Goal: Information Seeking & Learning: Learn about a topic

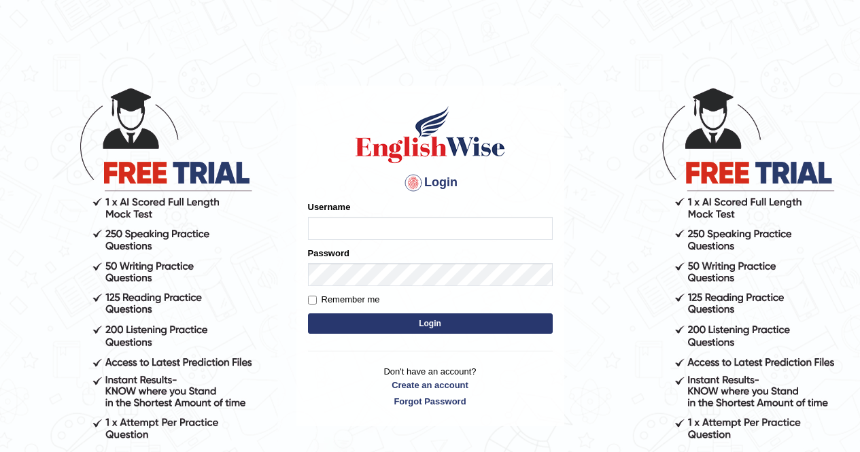
type input "poonam7777"
click at [413, 325] on button "Login" at bounding box center [430, 323] width 245 height 20
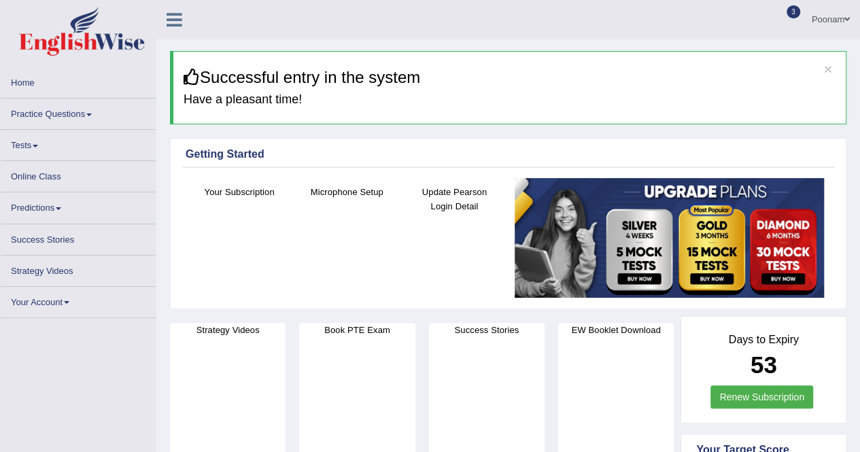
click at [31, 177] on link "Online Class" at bounding box center [78, 174] width 155 height 27
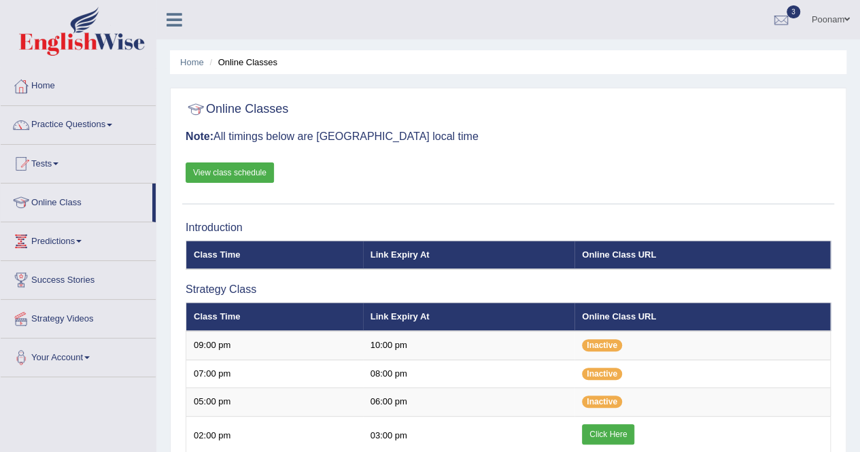
click at [242, 170] on link "View class schedule" at bounding box center [230, 172] width 88 height 20
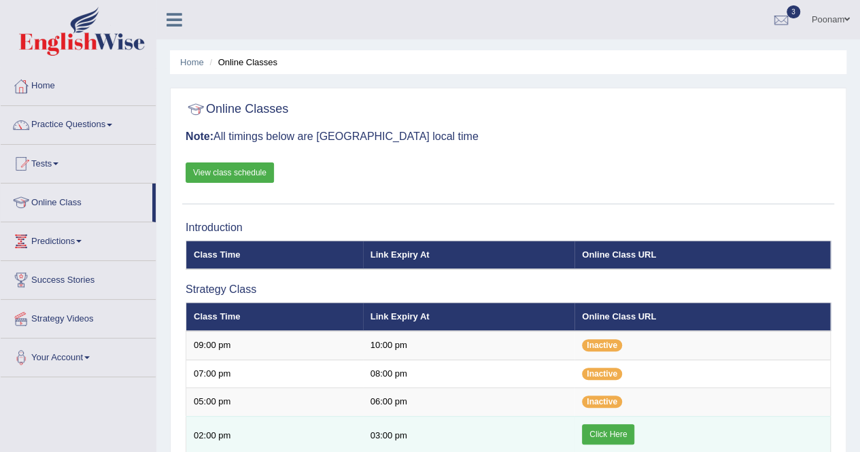
click at [616, 430] on link "Click Here" at bounding box center [608, 434] width 52 height 20
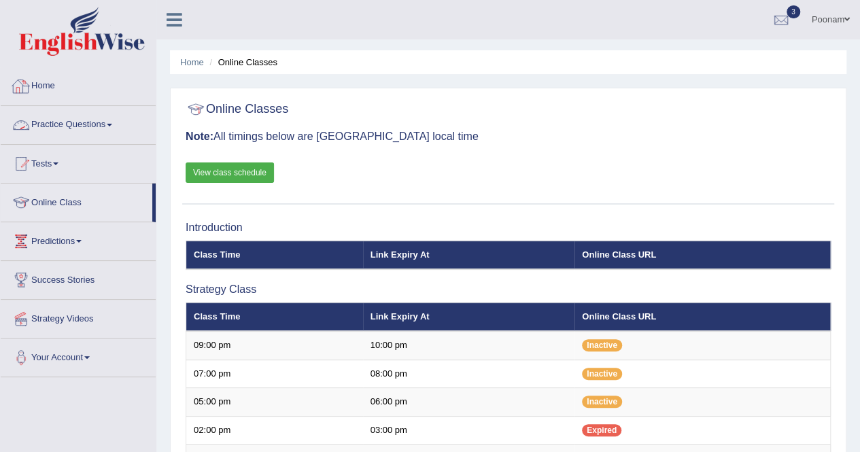
click at [61, 124] on link "Practice Questions" at bounding box center [78, 123] width 155 height 34
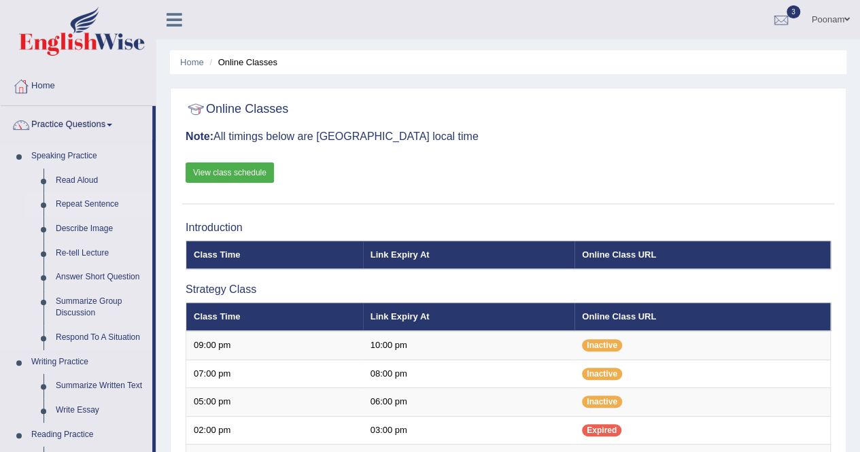
click at [95, 201] on link "Repeat Sentence" at bounding box center [101, 204] width 103 height 24
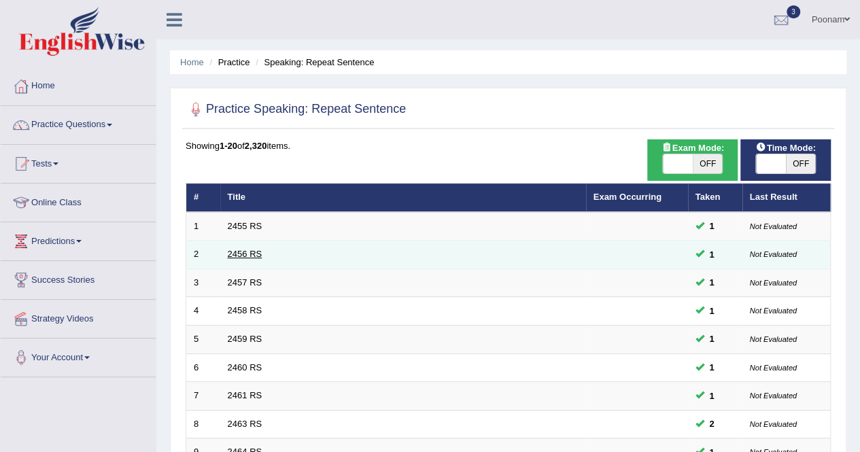
click at [256, 249] on link "2456 RS" at bounding box center [245, 254] width 35 height 10
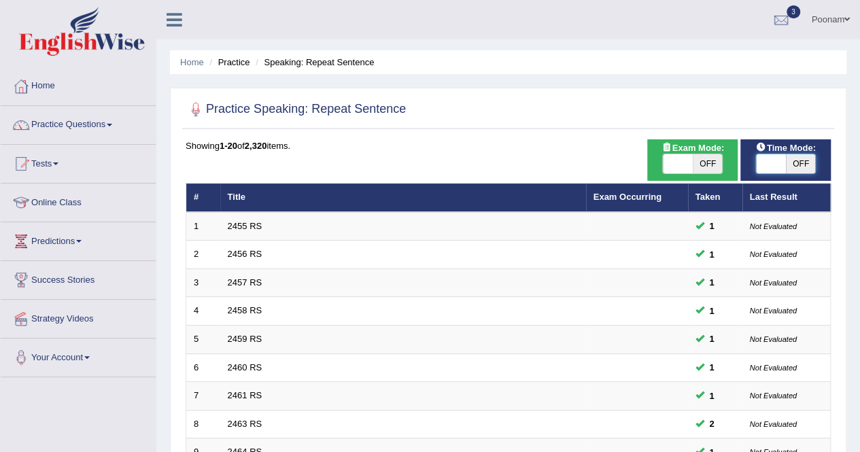
click at [764, 162] on span at bounding box center [771, 163] width 30 height 19
checkbox input "true"
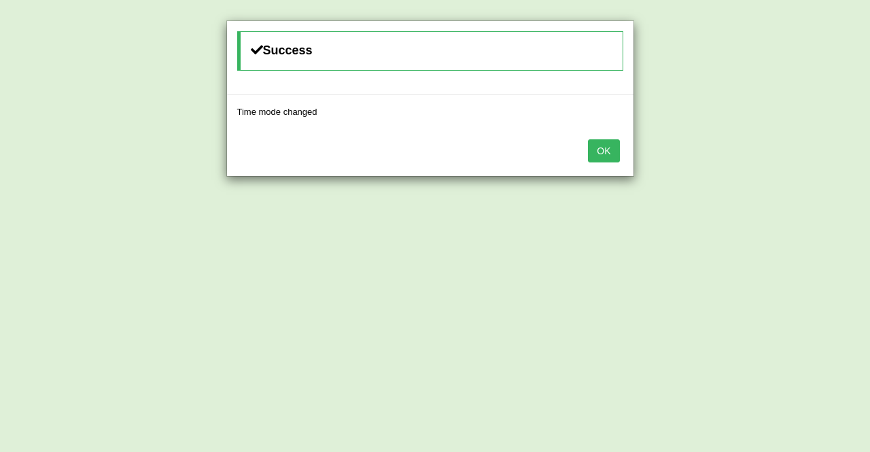
click at [602, 149] on button "OK" at bounding box center [603, 150] width 31 height 23
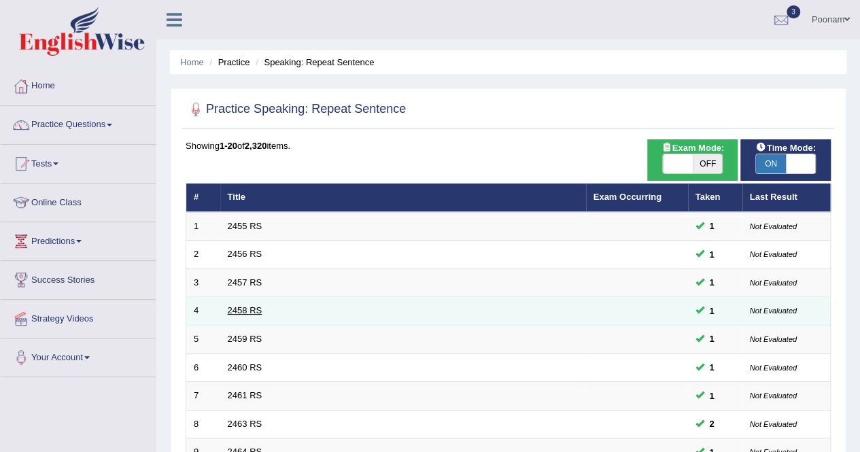
click at [240, 311] on link "2458 RS" at bounding box center [245, 310] width 35 height 10
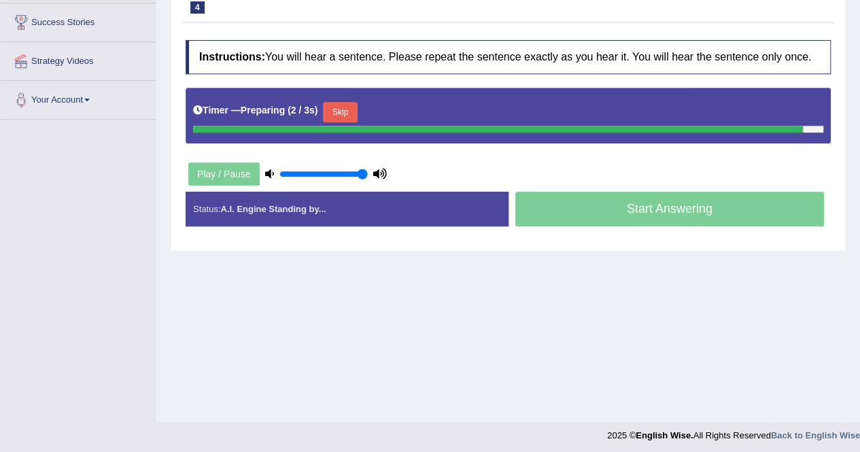
scroll to position [261, 0]
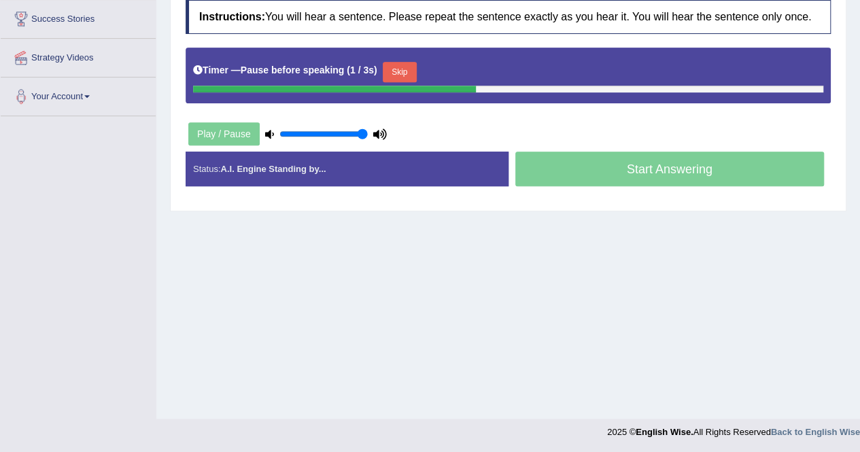
click at [565, 359] on div "Home Practice Speaking: Repeat Sentence 2458 RS * Remember to use the device Mi…" at bounding box center [507, 79] width 703 height 680
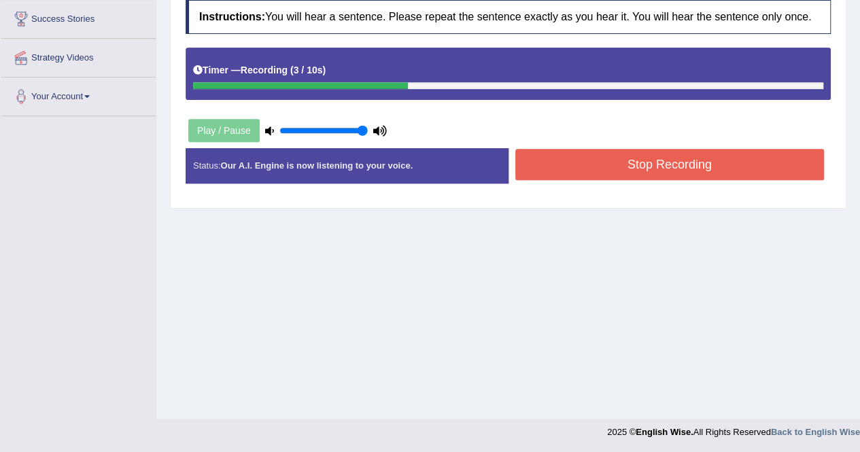
scroll to position [0, 0]
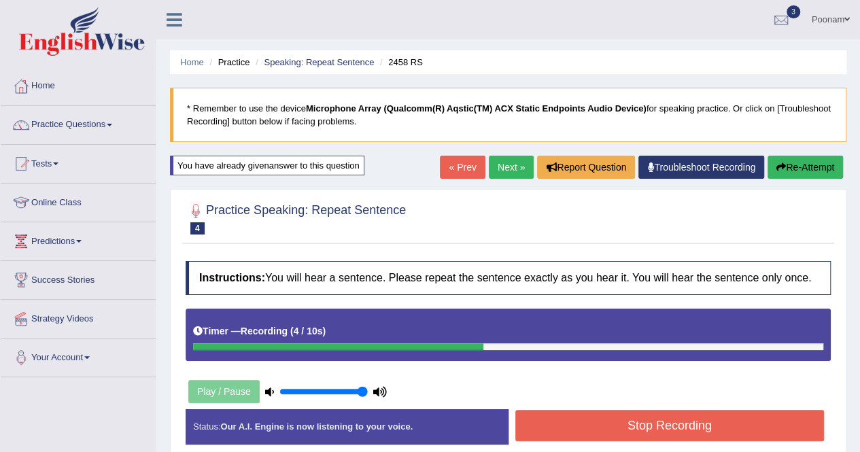
click at [795, 168] on button "Re-Attempt" at bounding box center [804, 167] width 75 height 23
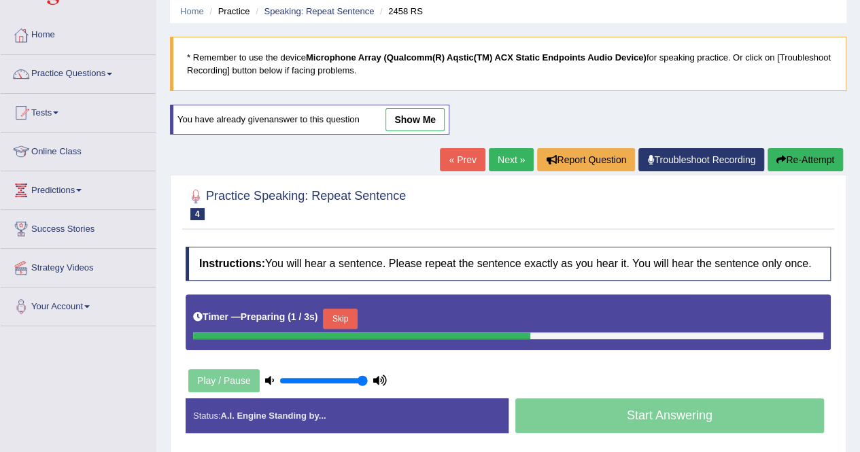
scroll to position [54, 0]
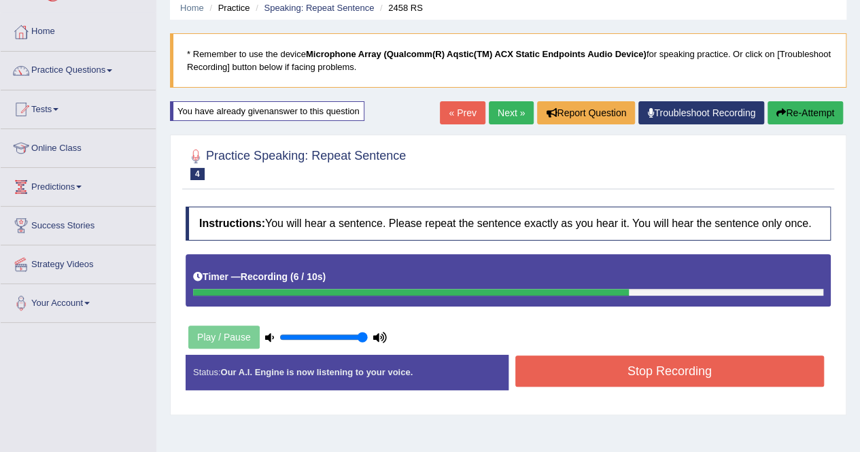
click at [647, 359] on button "Stop Recording" at bounding box center [669, 370] width 309 height 31
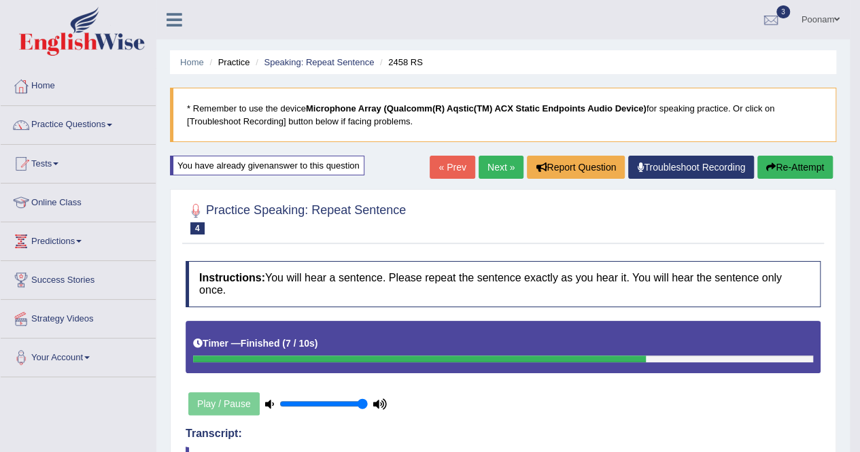
scroll to position [395, 0]
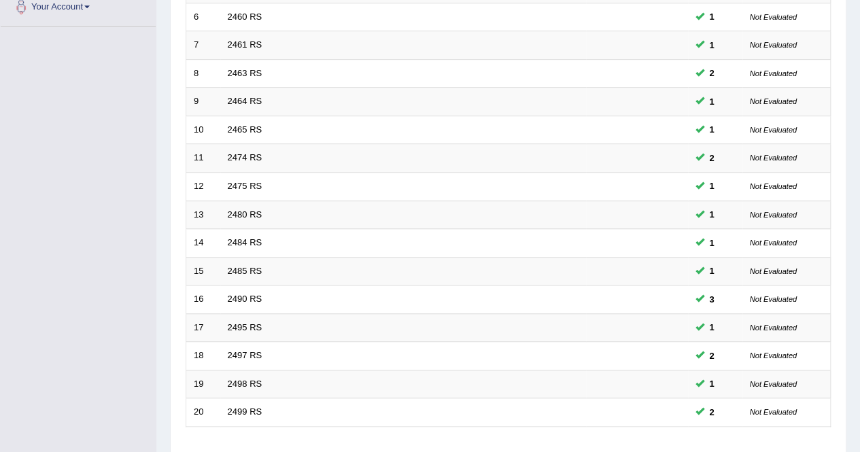
scroll to position [441, 0]
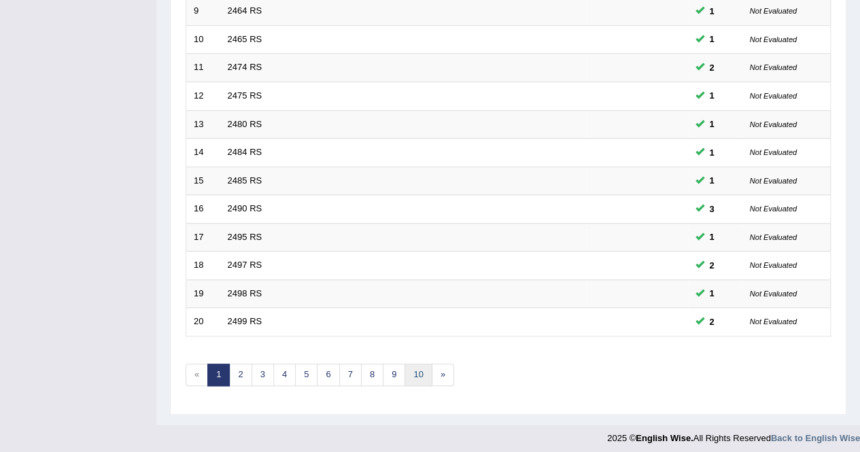
click at [411, 368] on link "10" at bounding box center [417, 375] width 27 height 22
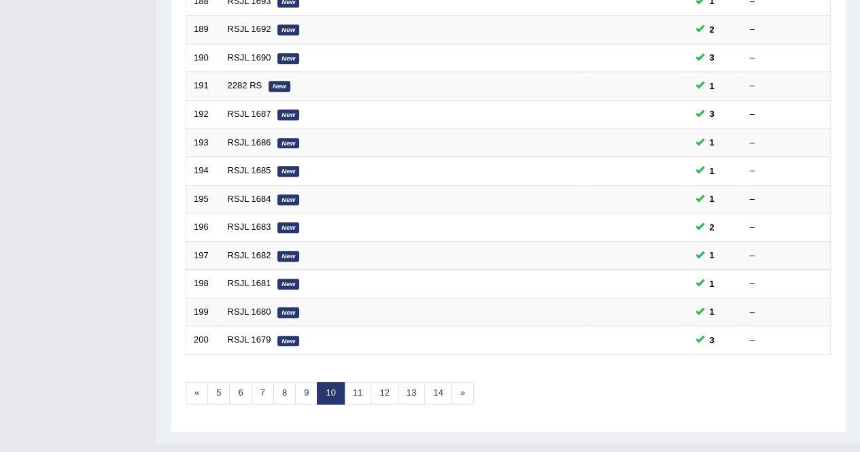
scroll to position [441, 0]
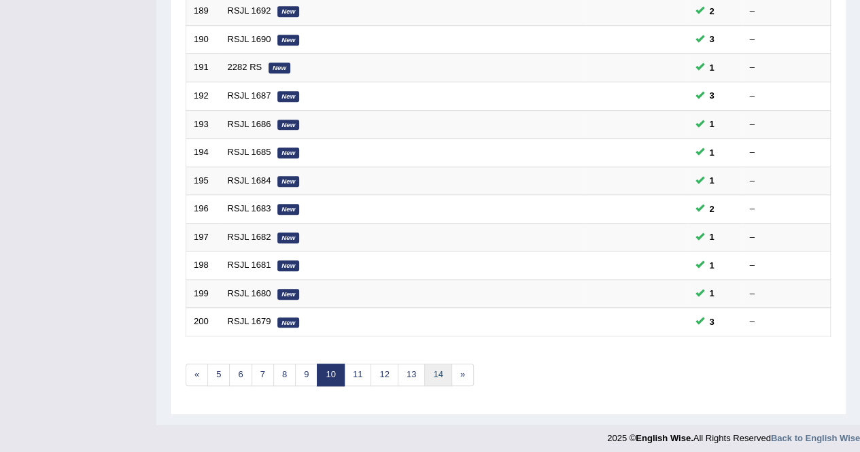
click at [424, 370] on link "14" at bounding box center [437, 375] width 27 height 22
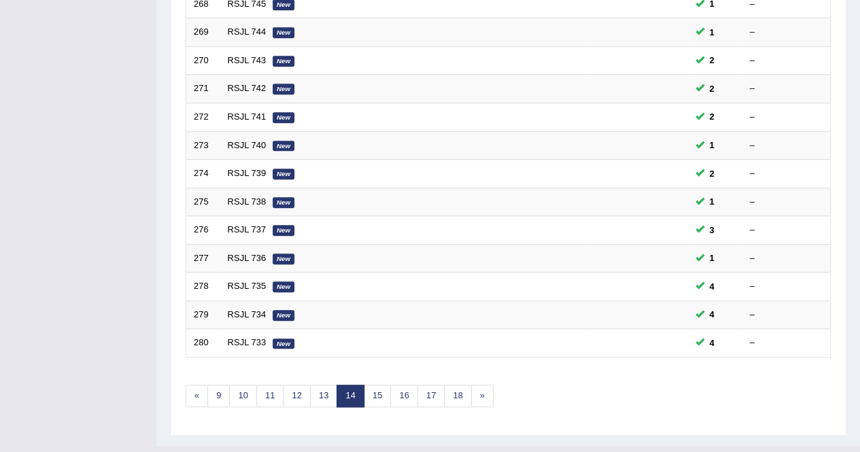
scroll to position [441, 0]
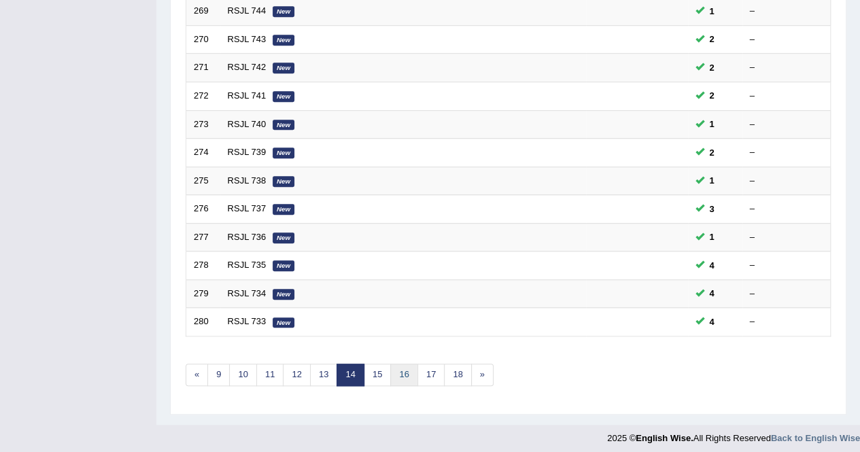
click at [400, 368] on link "16" at bounding box center [403, 375] width 27 height 22
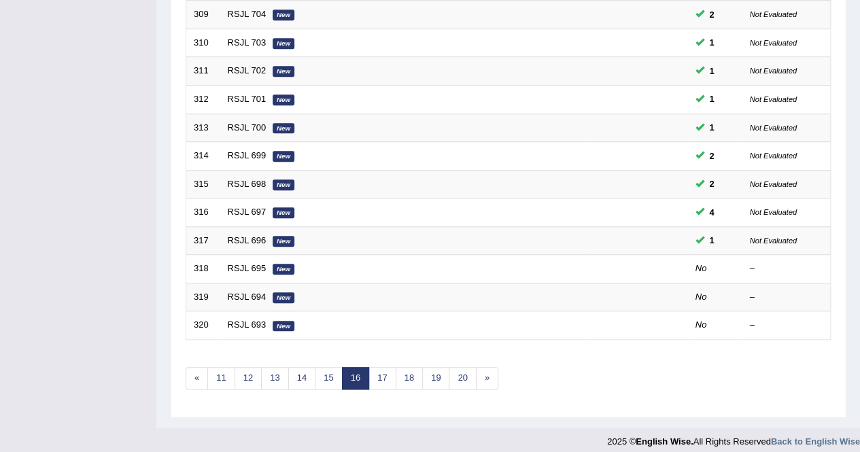
scroll to position [441, 0]
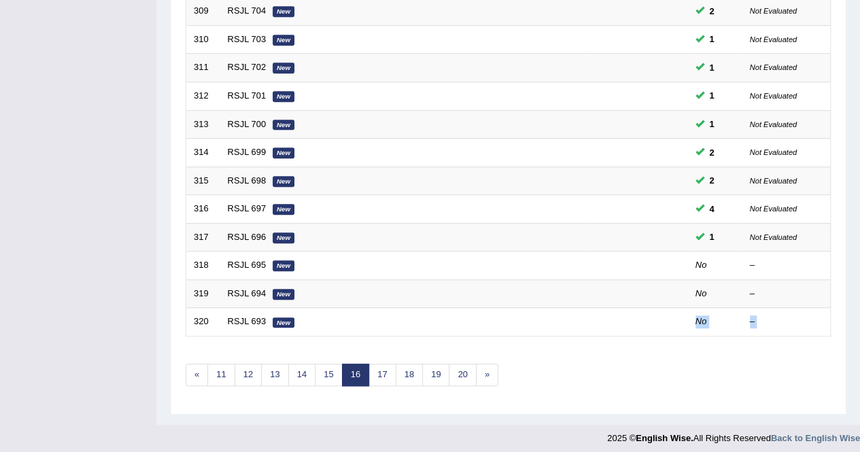
drag, startPoint x: 459, startPoint y: 304, endPoint x: 318, endPoint y: 408, distance: 174.9
click at [391, 364] on div "Showing 301-320 of 2,320 items. # Title Exam Occurring Taken Last Result 301 RS…" at bounding box center [508, 50] width 645 height 705
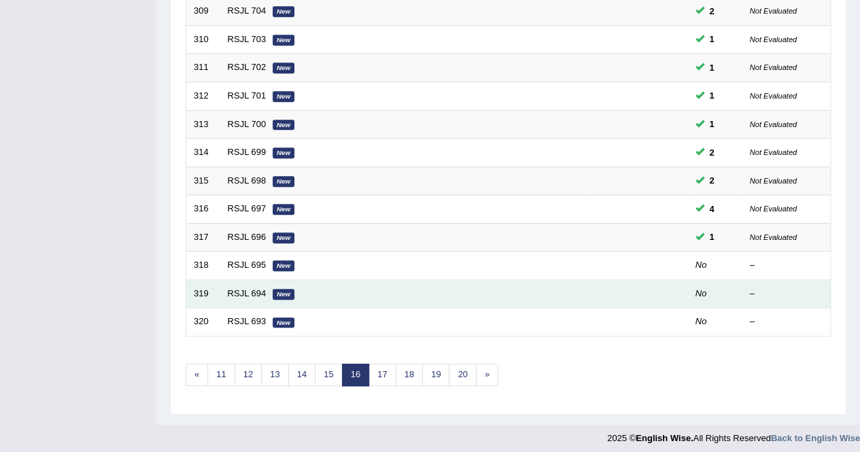
click at [446, 301] on td "RSJL 694 New" at bounding box center [403, 293] width 366 height 29
click at [247, 288] on link "RSJL 694" at bounding box center [247, 293] width 39 height 10
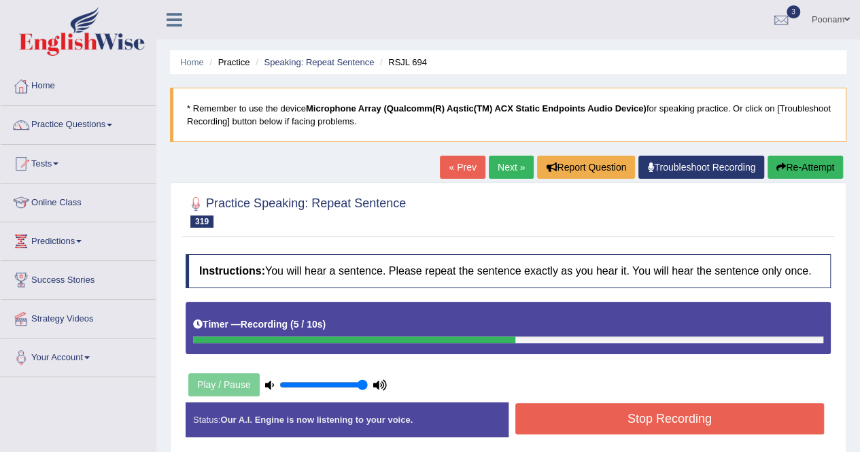
click at [538, 421] on button "Stop Recording" at bounding box center [669, 418] width 309 height 31
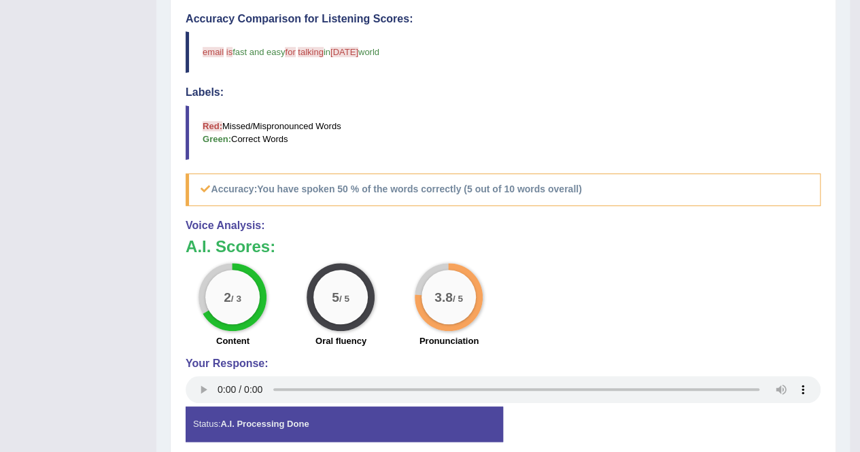
scroll to position [94, 0]
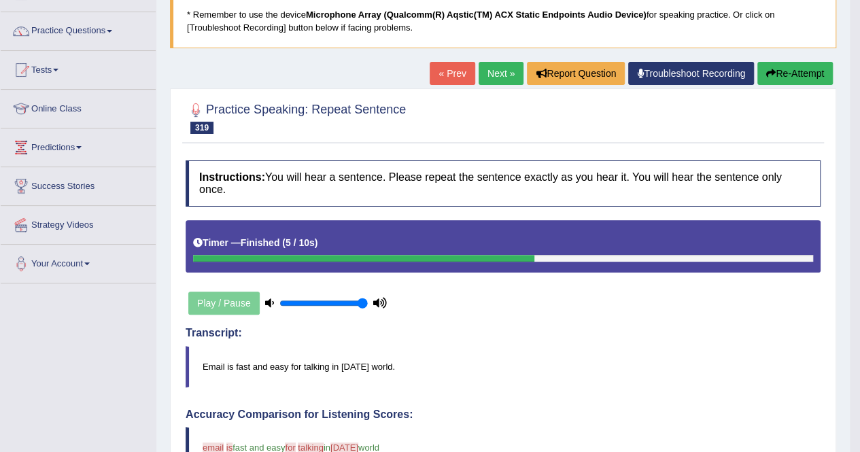
click at [495, 75] on link "Next »" at bounding box center [500, 73] width 45 height 23
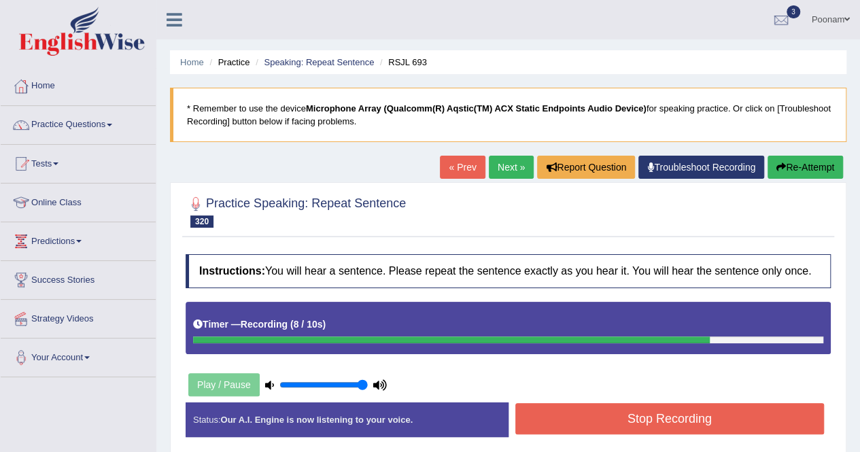
click at [806, 162] on button "Re-Attempt" at bounding box center [804, 167] width 75 height 23
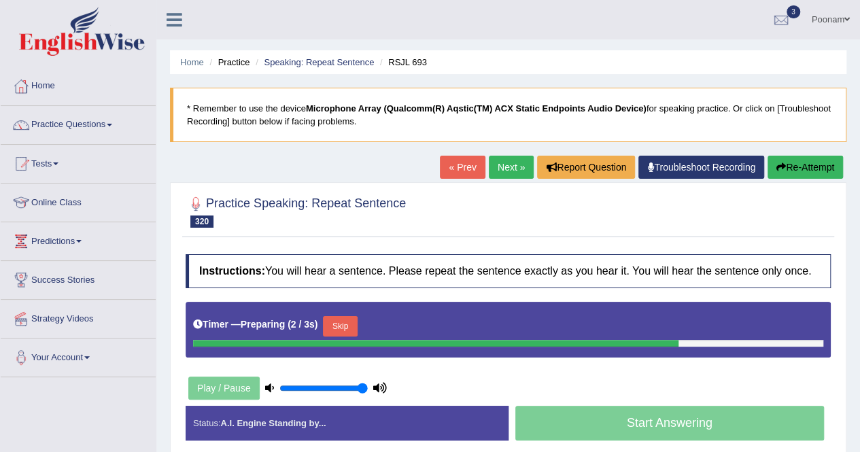
click at [343, 321] on button "Skip" at bounding box center [340, 326] width 34 height 20
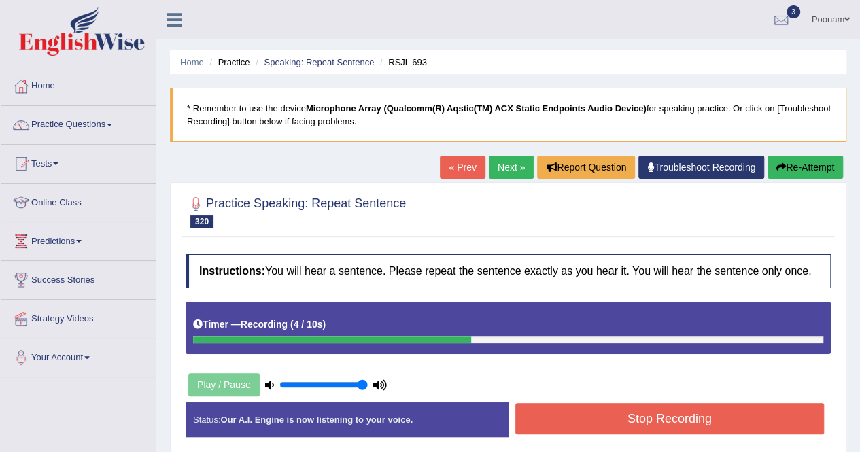
click at [631, 425] on button "Stop Recording" at bounding box center [669, 418] width 309 height 31
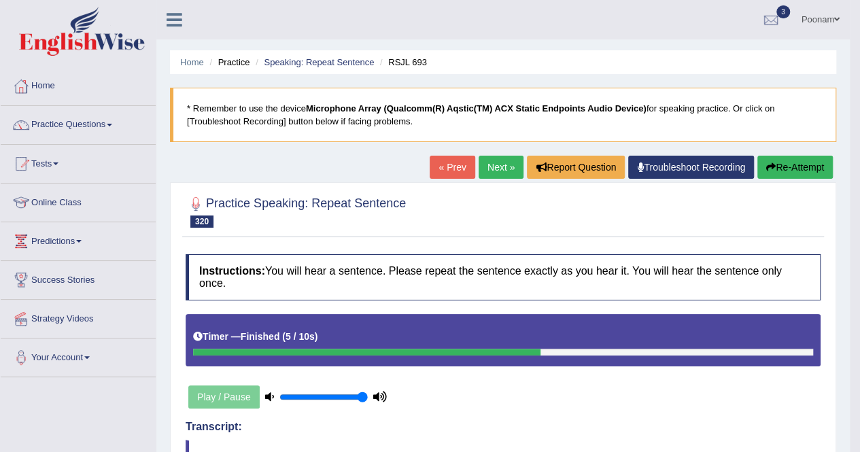
click at [489, 166] on link "Next »" at bounding box center [500, 167] width 45 height 23
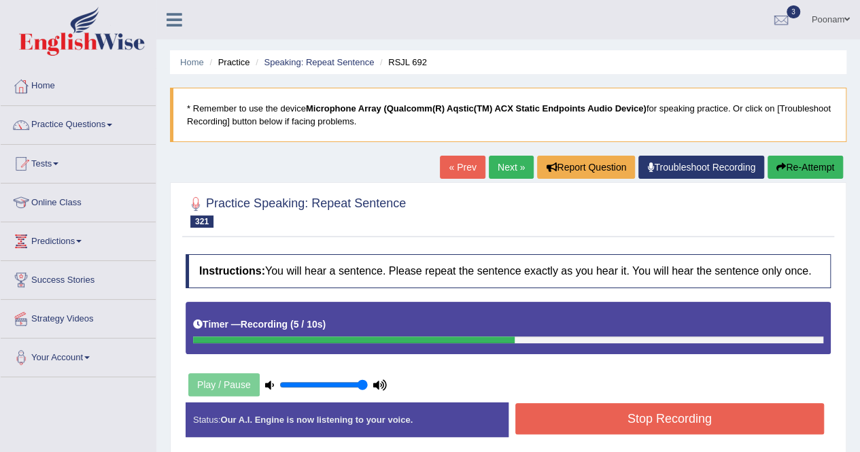
click at [620, 427] on button "Stop Recording" at bounding box center [669, 418] width 309 height 31
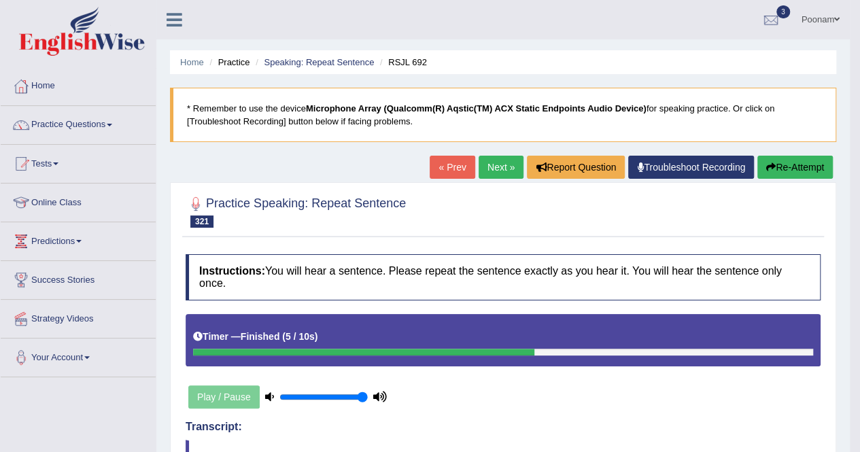
click at [788, 162] on button "Re-Attempt" at bounding box center [794, 167] width 75 height 23
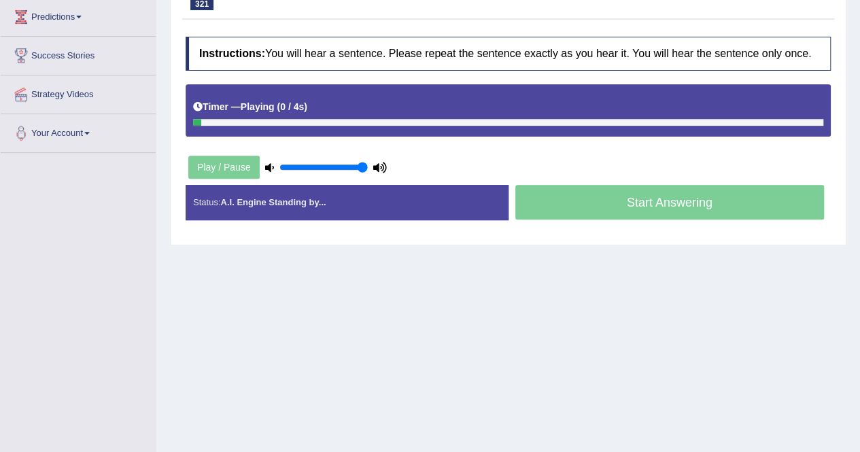
scroll to position [245, 0]
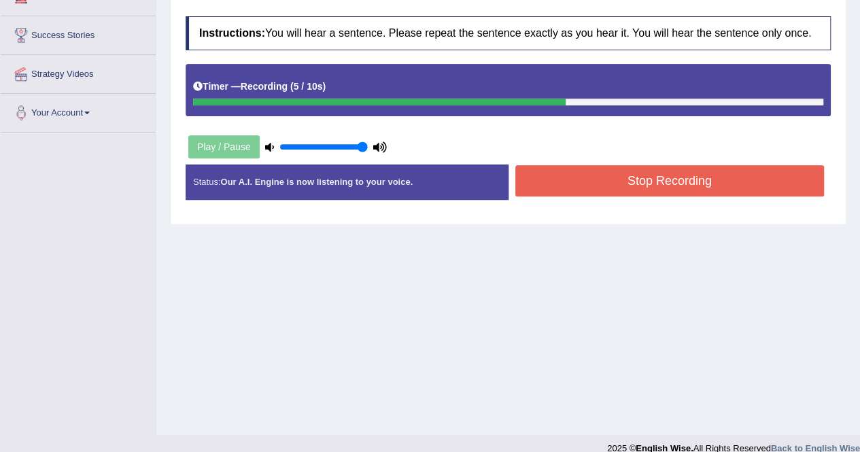
click at [663, 180] on button "Stop Recording" at bounding box center [669, 180] width 309 height 31
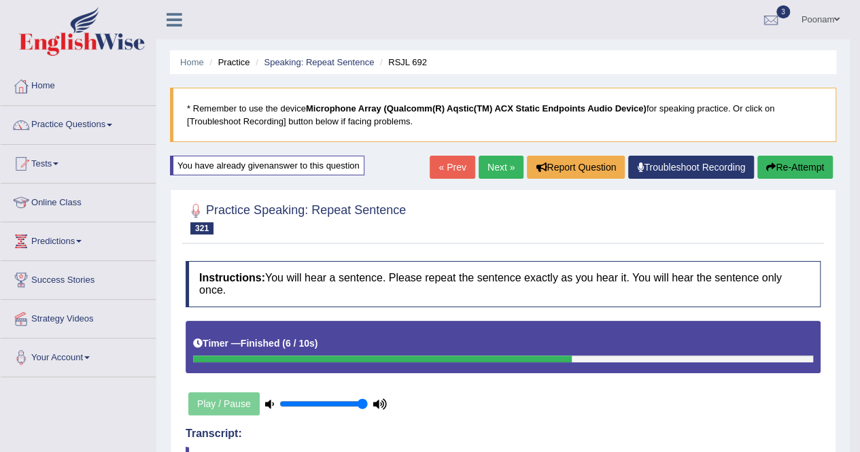
scroll to position [0, 0]
click at [503, 156] on link "Next »" at bounding box center [500, 167] width 45 height 23
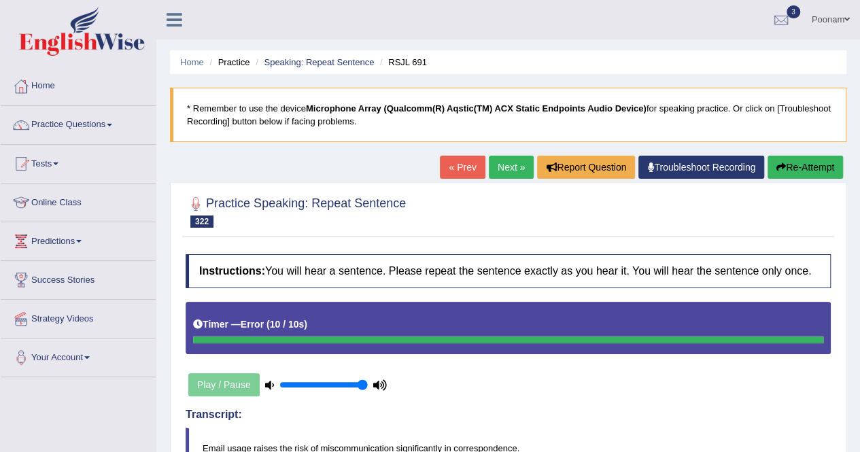
click at [798, 166] on button "Re-Attempt" at bounding box center [804, 167] width 75 height 23
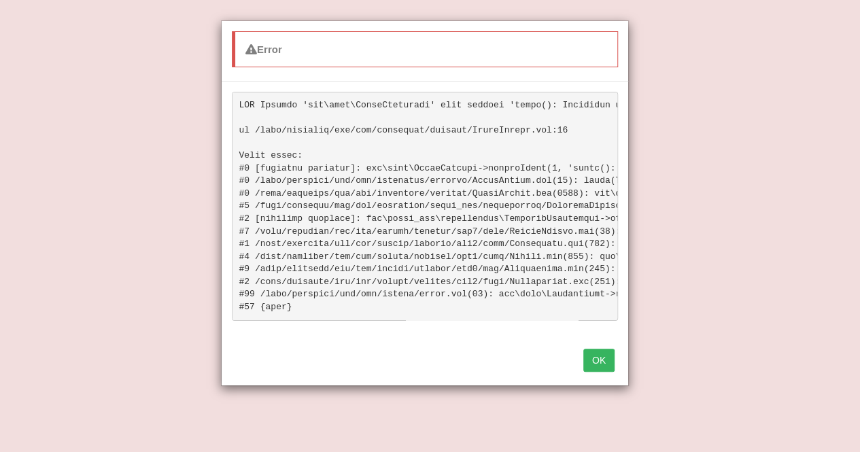
click at [599, 367] on button "OK" at bounding box center [598, 360] width 31 height 23
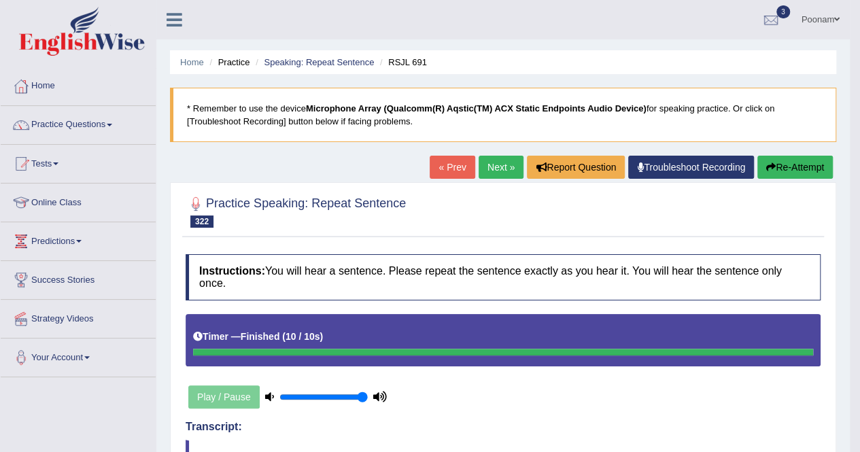
click at [781, 166] on button "Re-Attempt" at bounding box center [794, 167] width 75 height 23
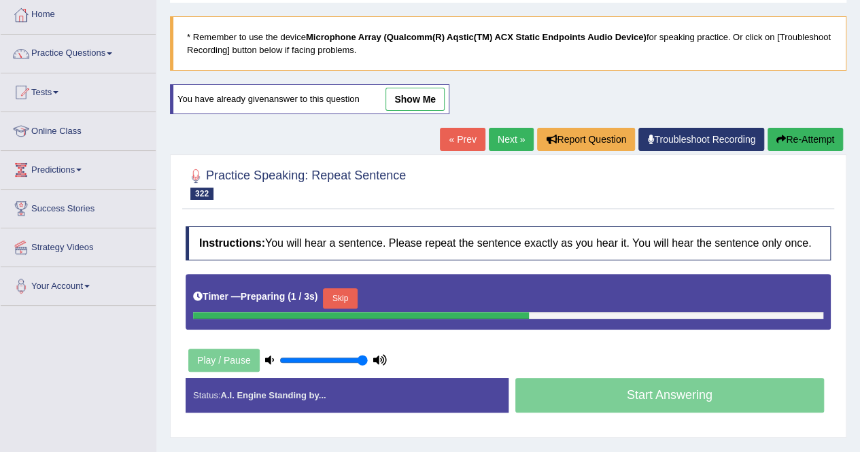
scroll to position [109, 0]
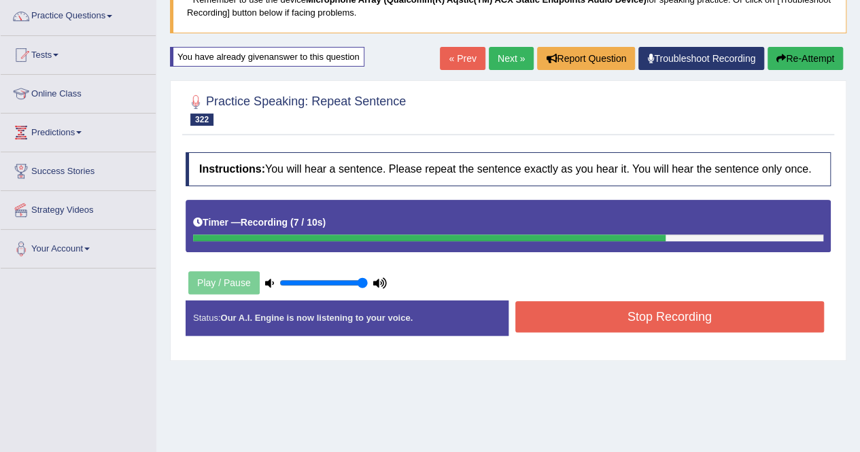
click at [641, 316] on button "Stop Recording" at bounding box center [669, 316] width 309 height 31
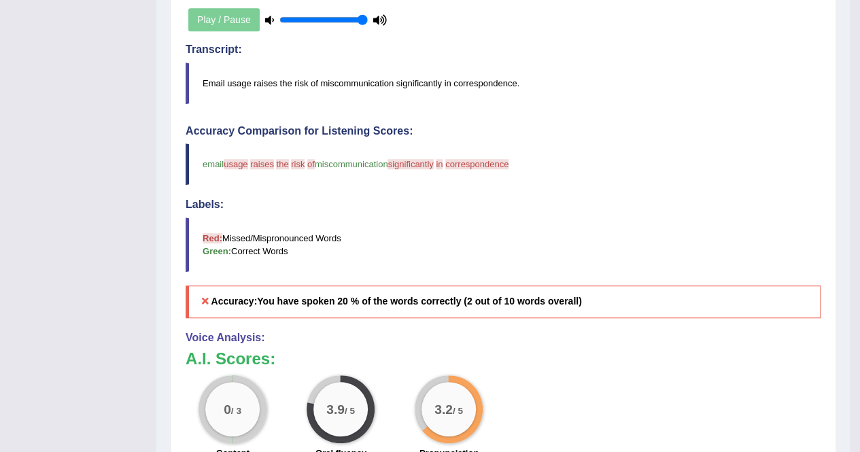
scroll to position [360, 0]
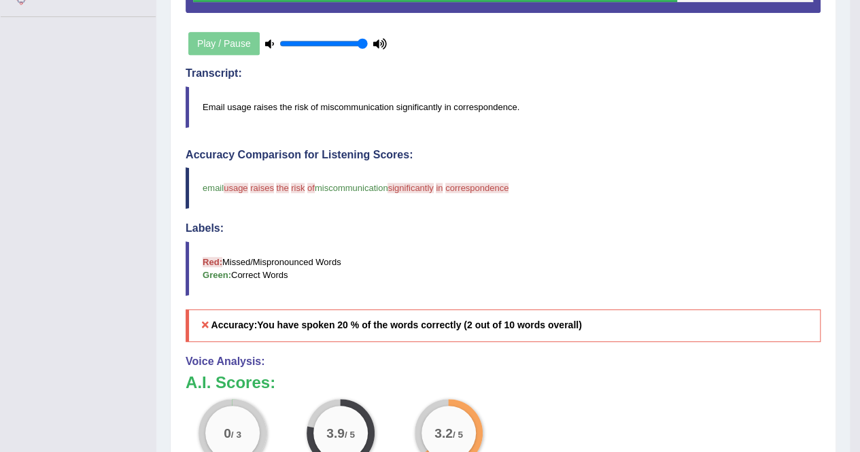
click at [82, 211] on div "Toggle navigation Home Practice Questions Speaking Practice Read Aloud Repeat S…" at bounding box center [424, 140] width 849 height 1000
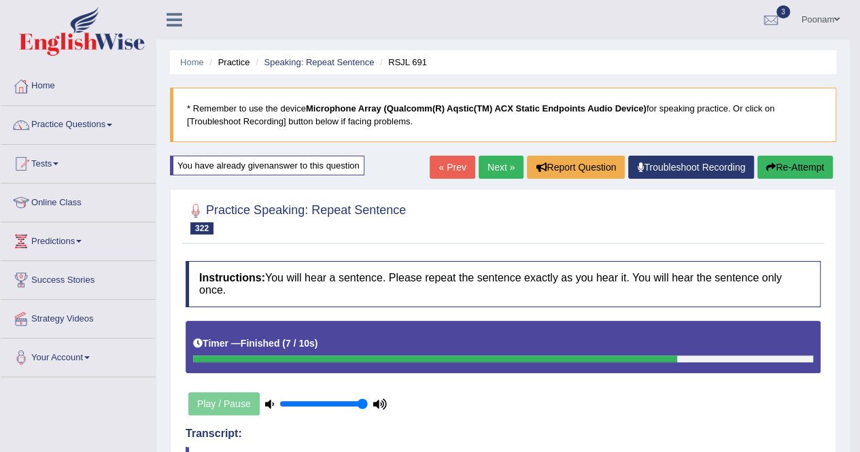
click at [497, 172] on link "Next »" at bounding box center [500, 167] width 45 height 23
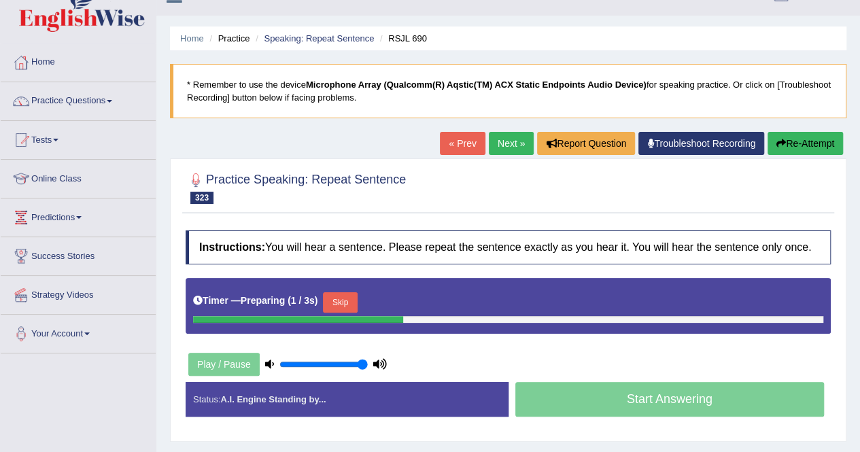
scroll to position [27, 0]
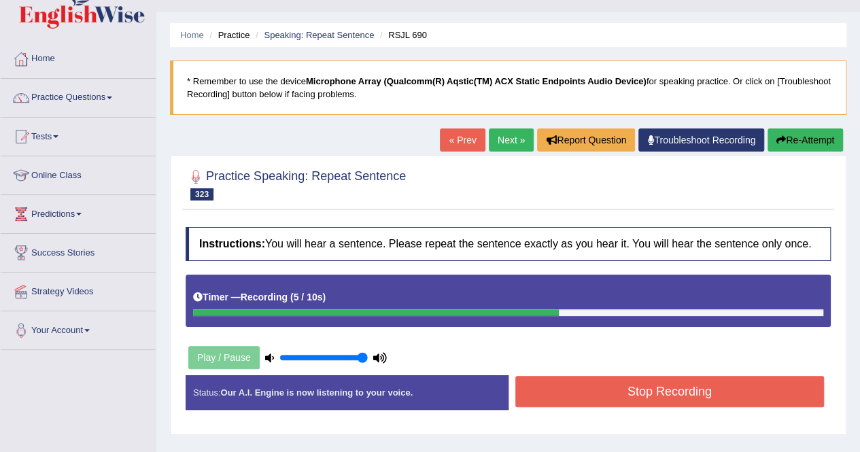
click at [633, 383] on button "Stop Recording" at bounding box center [669, 391] width 309 height 31
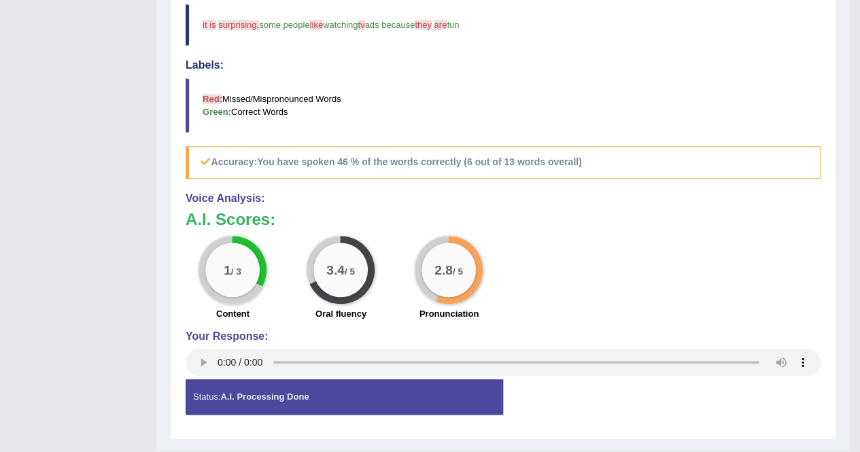
scroll to position [121, 0]
